Goal: Ask a question

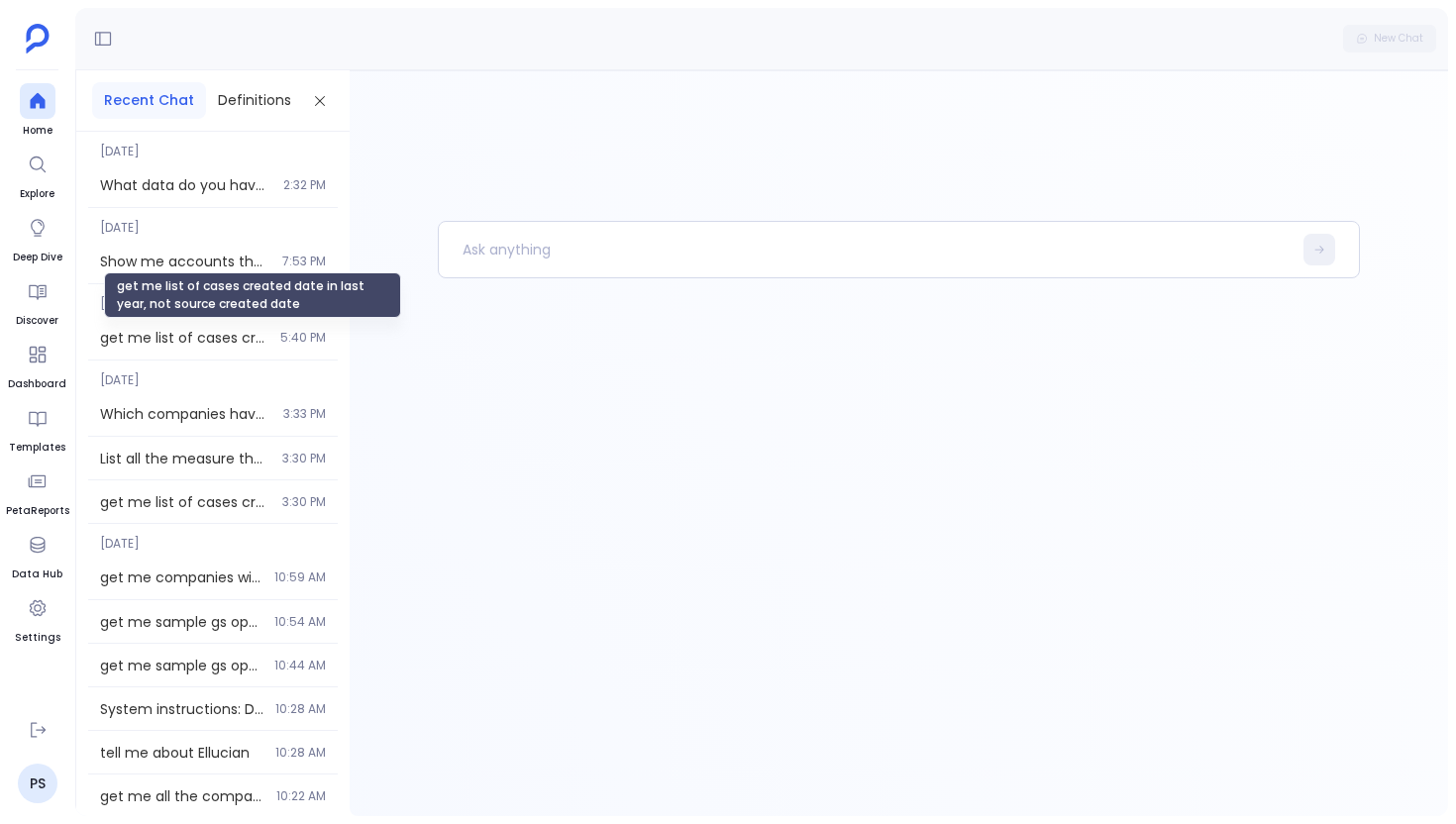
click at [236, 344] on span "get me list of cases created date in last year, not source created date" at bounding box center [184, 338] width 169 height 20
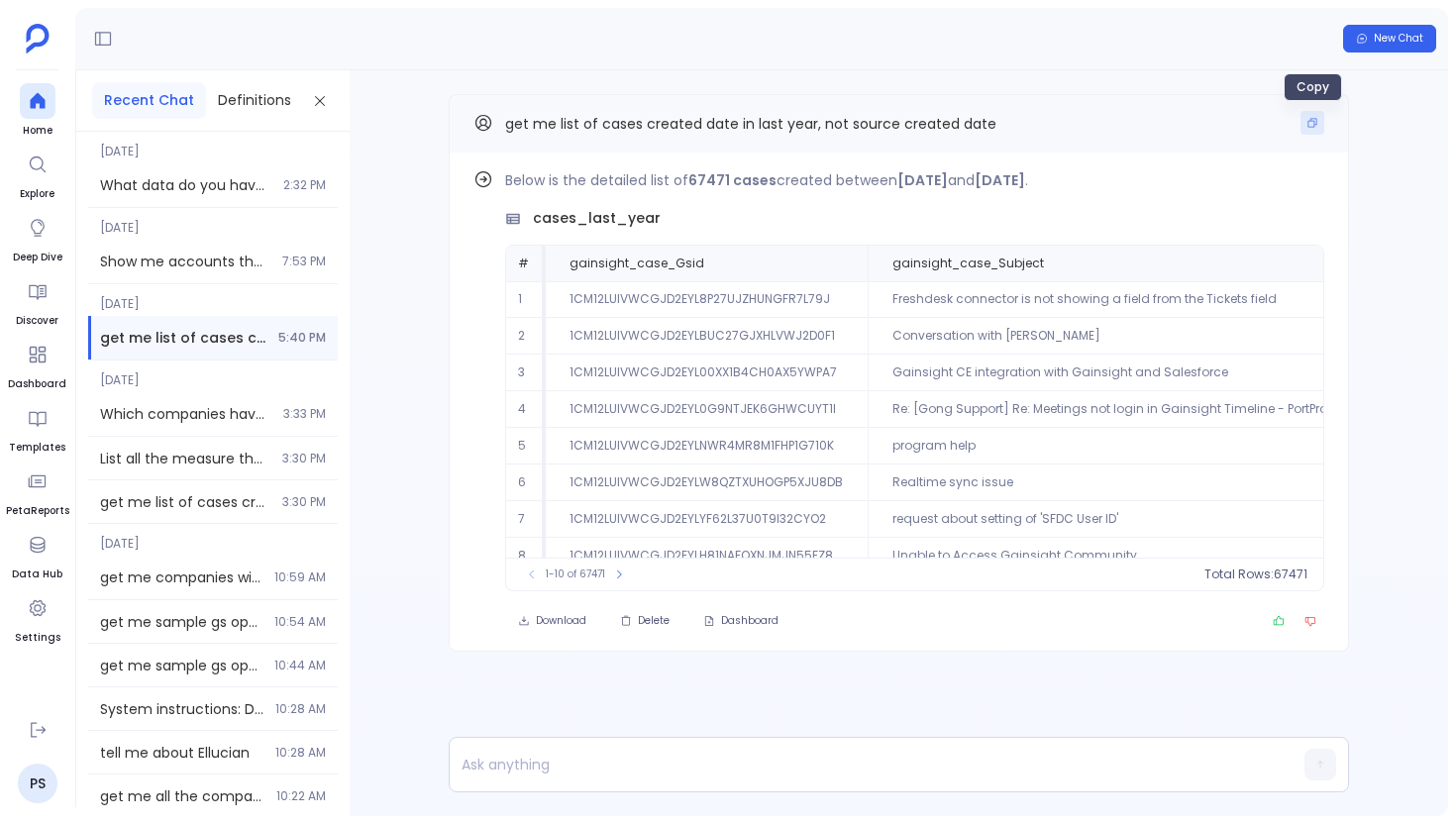
click at [1313, 132] on button "Copy" at bounding box center [1313, 123] width 24 height 24
click at [44, 105] on icon at bounding box center [37, 101] width 15 height 16
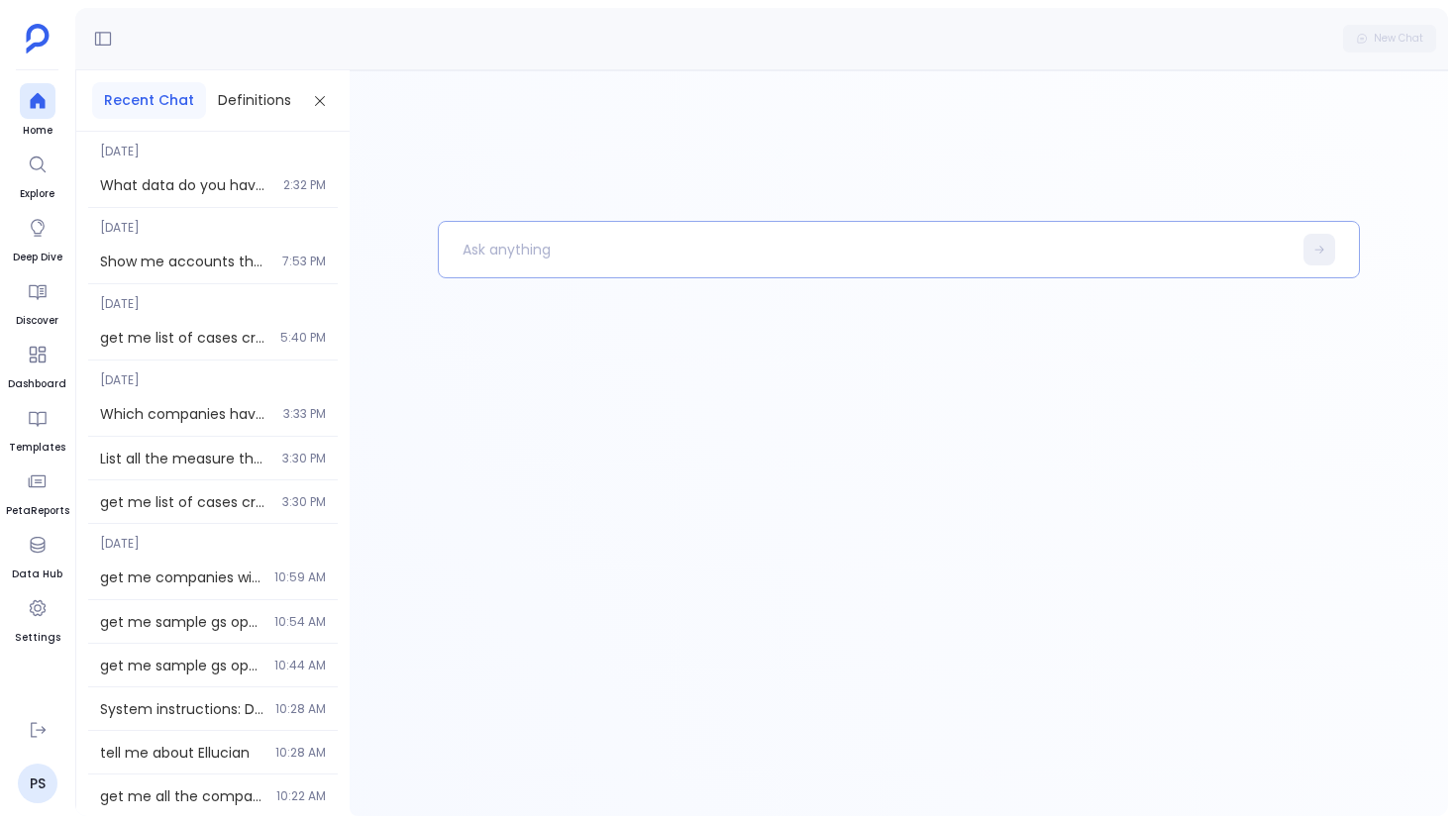
click at [712, 246] on p at bounding box center [865, 250] width 853 height 52
